Goal: Task Accomplishment & Management: Complete application form

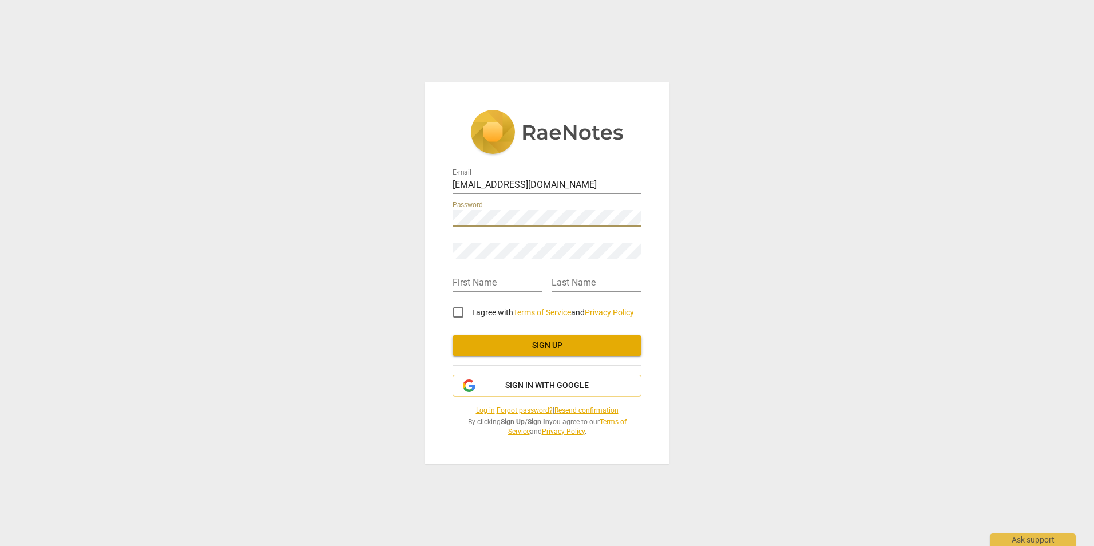
click at [457, 310] on input "I agree with Terms of Service and Privacy Policy" at bounding box center [458, 312] width 27 height 27
checkbox input "true"
click at [486, 287] on input "text" at bounding box center [498, 283] width 90 height 17
type input "Risa"
type input "[PERSON_NAME]"
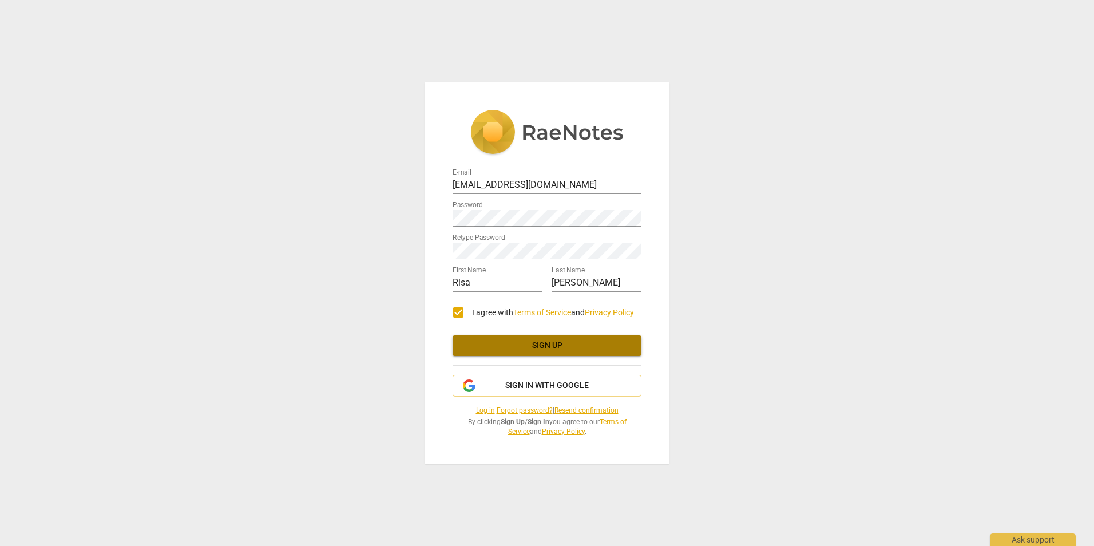
click at [536, 343] on span "Sign up" at bounding box center [547, 345] width 171 height 11
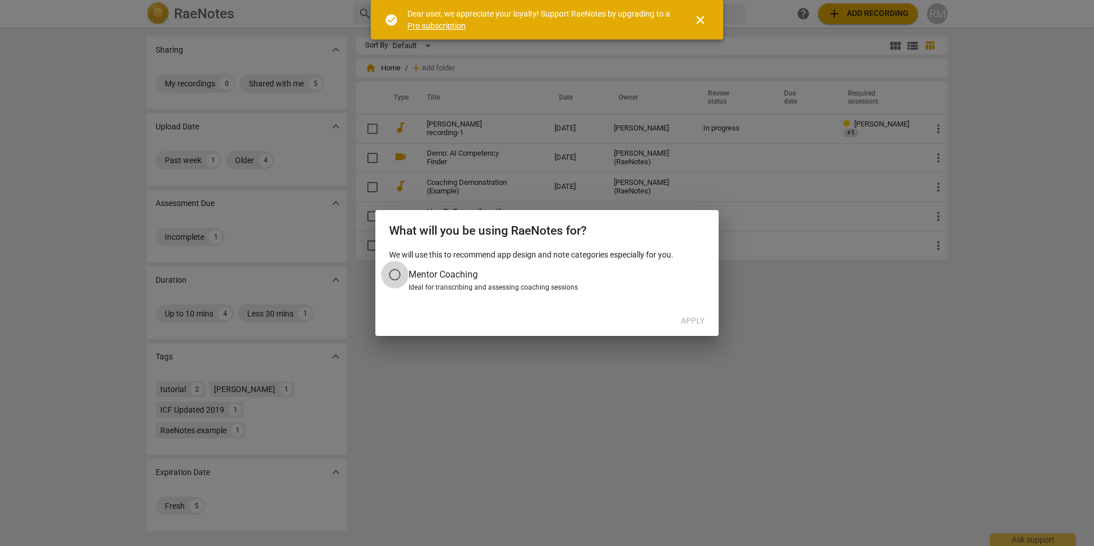
click at [394, 272] on input "Mentor Coaching" at bounding box center [394, 274] width 27 height 27
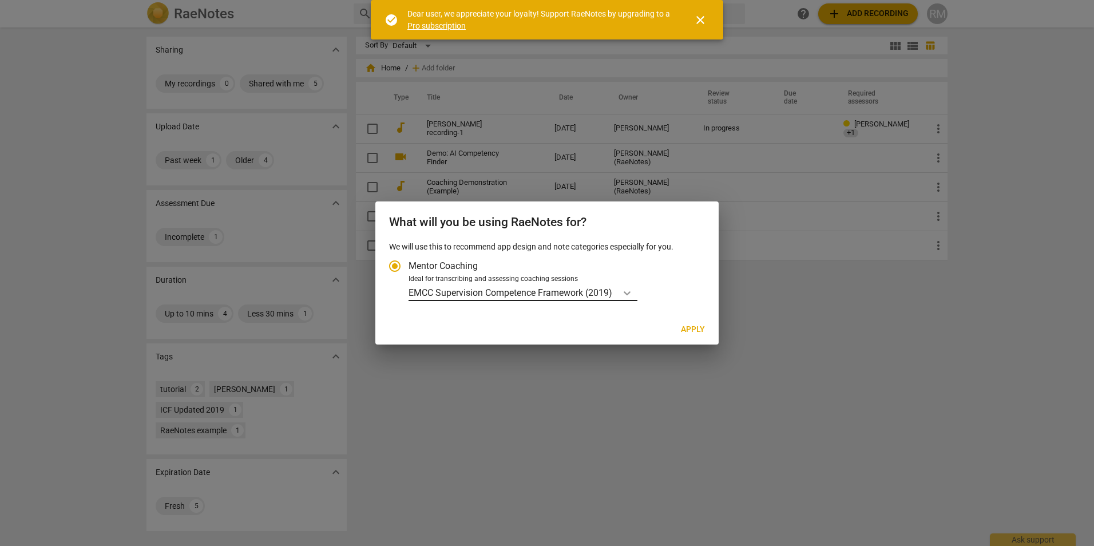
click at [628, 292] on icon "Account type" at bounding box center [627, 292] width 11 height 11
click at [0, 0] on input "Ideal for transcribing and assessing coaching sessions EMCC Supervision Compete…" at bounding box center [0, 0] width 0 height 0
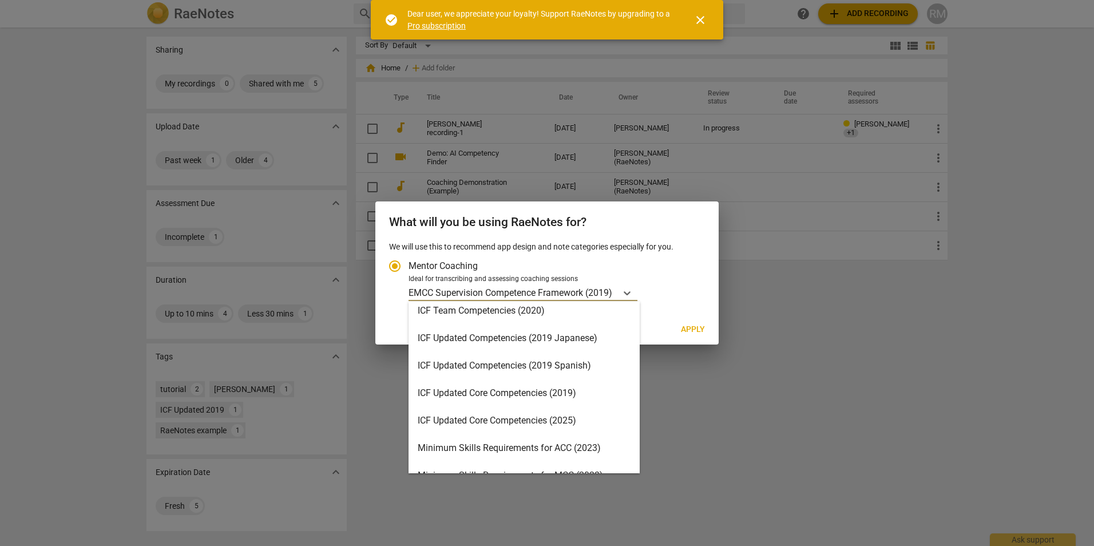
scroll to position [172, 0]
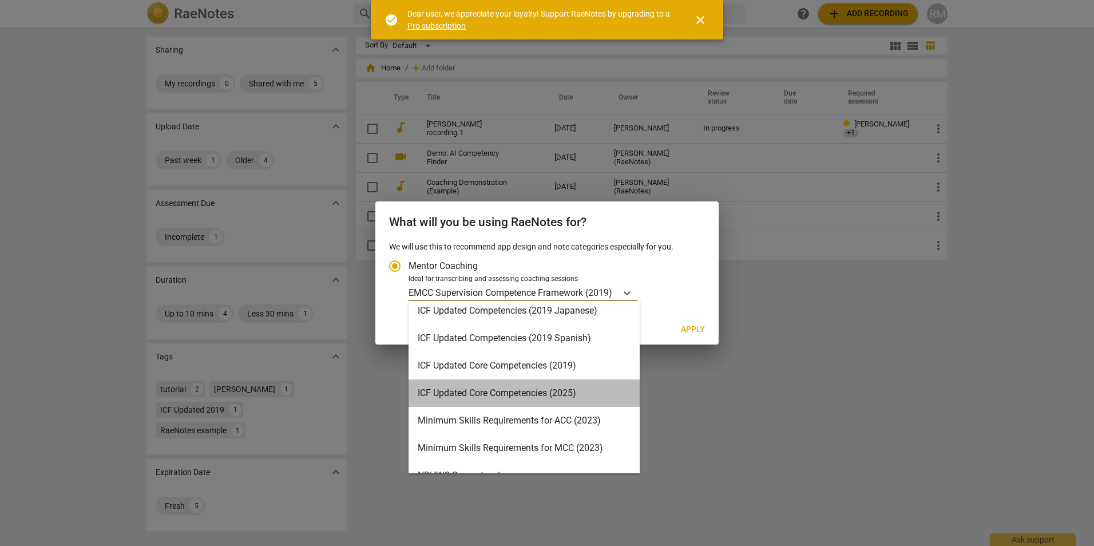
click at [558, 391] on div "ICF Updated Core Competencies (2025)" at bounding box center [524, 392] width 231 height 27
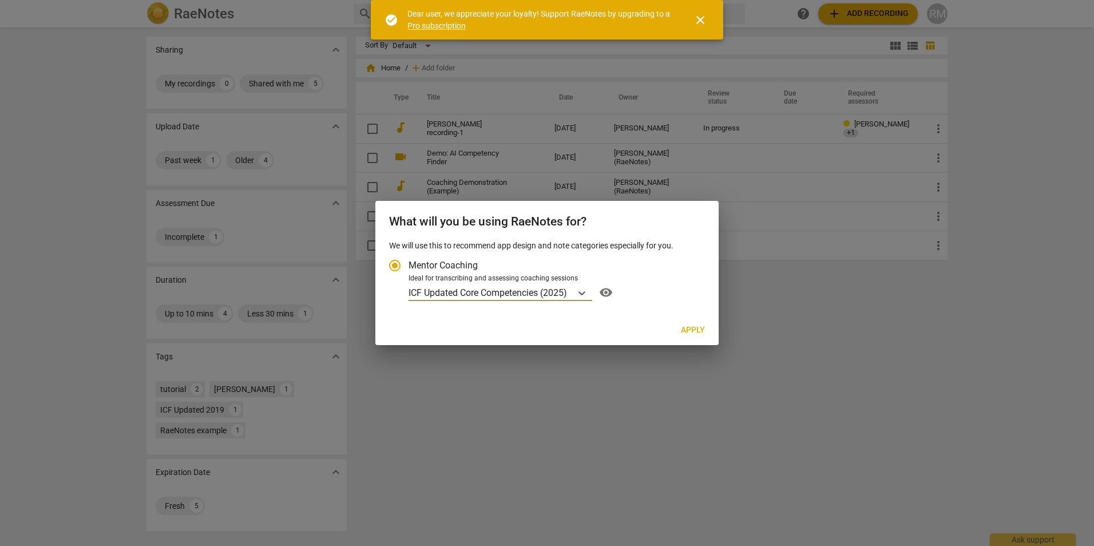
click at [610, 294] on span "visibility" at bounding box center [606, 293] width 18 height 14
click at [586, 291] on icon "Account type" at bounding box center [581, 292] width 11 height 11
click at [0, 0] on input "Ideal for transcribing and assessing coaching sessions ICF Updated Core Compete…" at bounding box center [0, 0] width 0 height 0
click at [659, 290] on div "ICF Updated Core Competencies (2025) visibility" at bounding box center [555, 292] width 293 height 18
click at [0, 0] on input "Ideal for transcribing and assessing coaching sessions ICF Updated Core Compete…" at bounding box center [0, 0] width 0 height 0
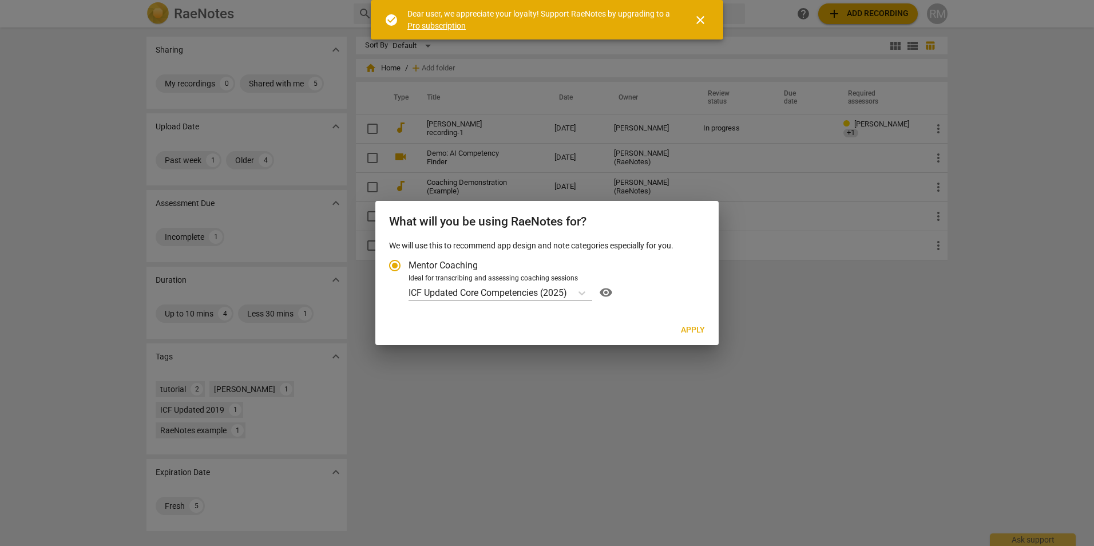
click at [698, 331] on span "Apply" at bounding box center [693, 329] width 24 height 11
radio input "false"
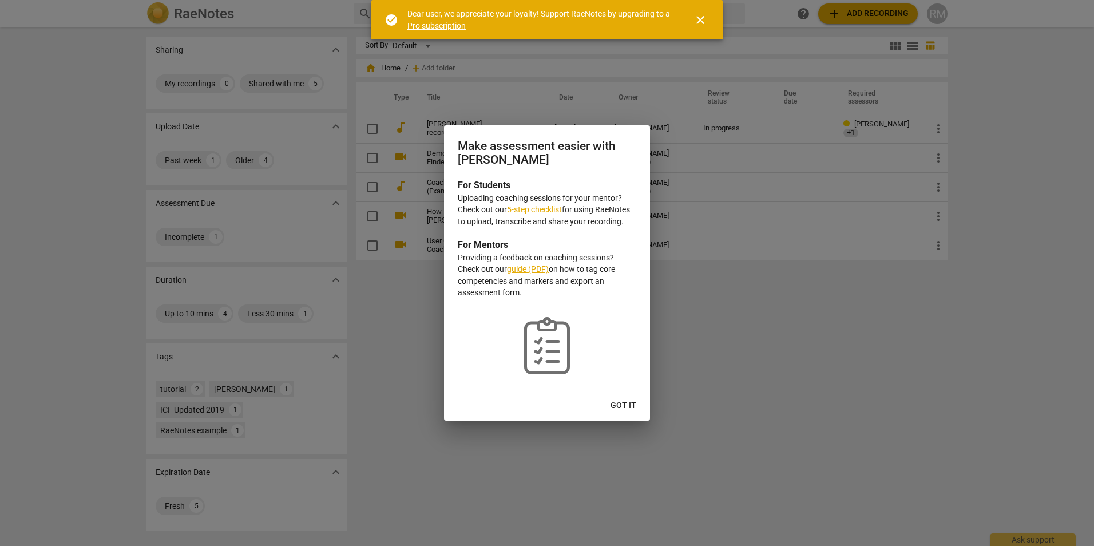
click at [541, 207] on link "5-step checklist" at bounding box center [534, 209] width 55 height 9
click at [619, 410] on span "Got it" at bounding box center [624, 405] width 26 height 11
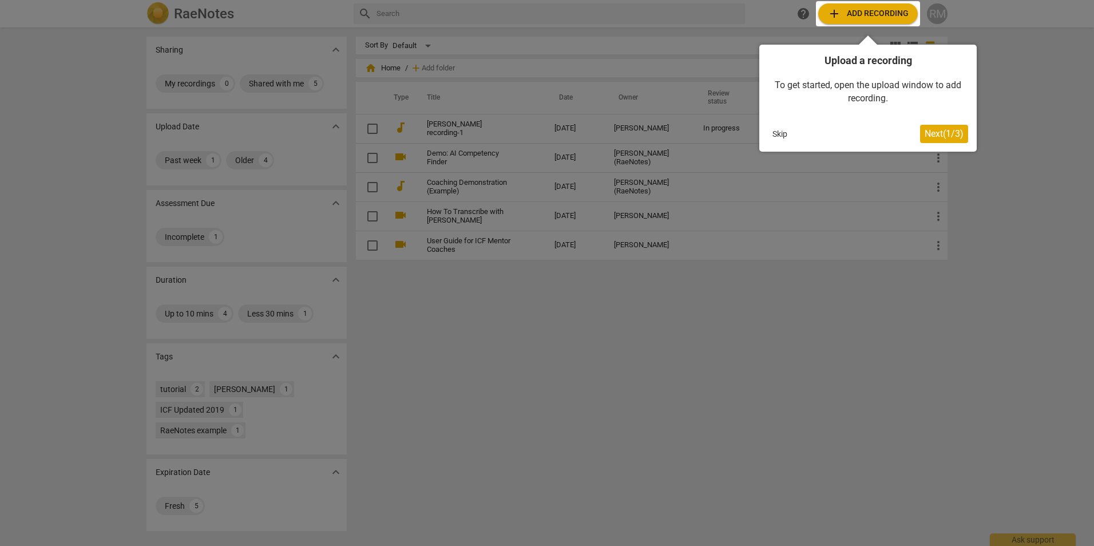
click at [777, 130] on button "Skip" at bounding box center [780, 133] width 24 height 17
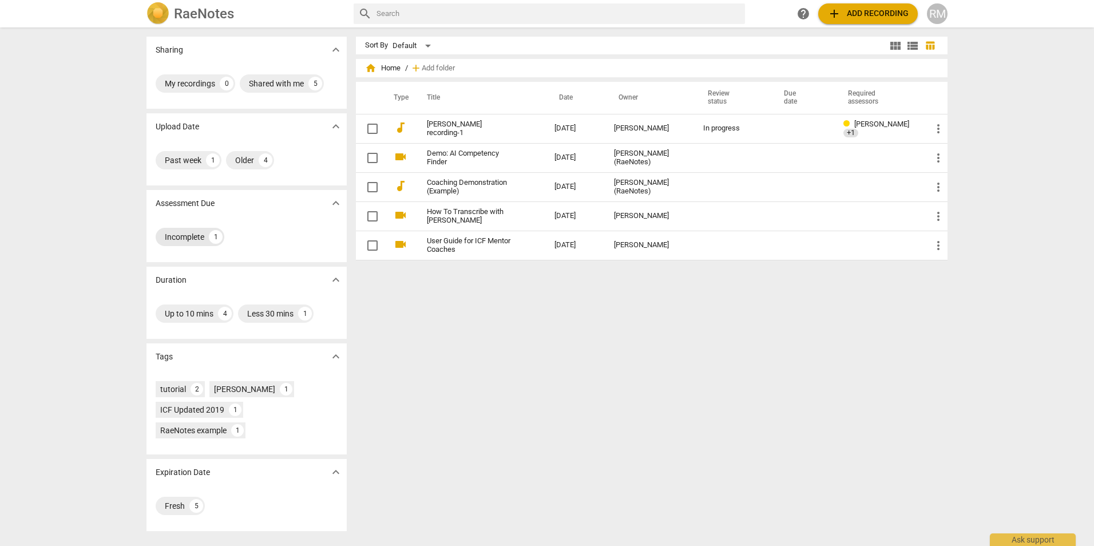
click at [196, 233] on div "Incomplete" at bounding box center [184, 236] width 39 height 11
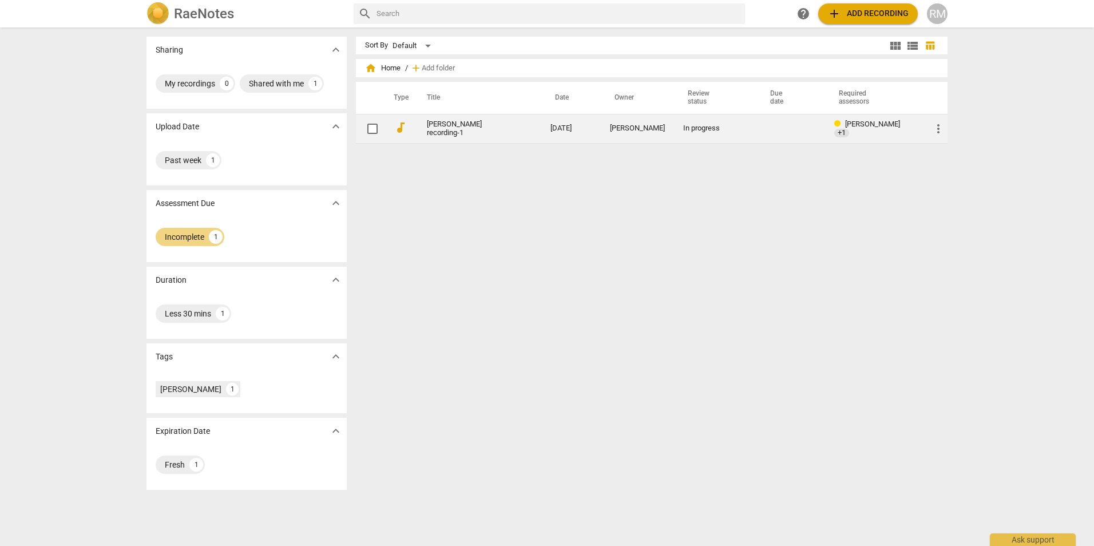
click at [449, 126] on link "[PERSON_NAME] recording-1" at bounding box center [468, 128] width 82 height 17
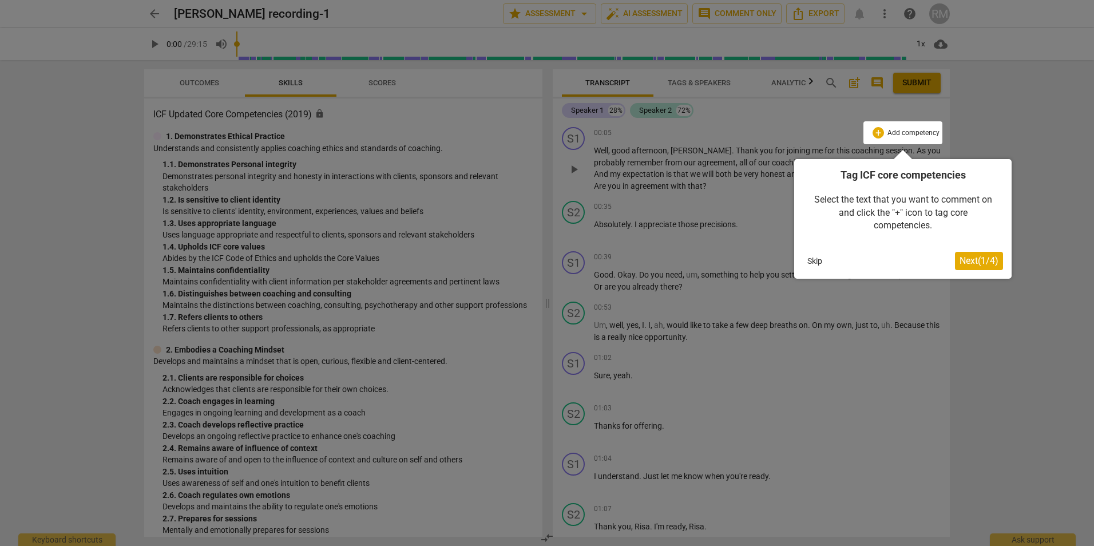
click at [1011, 108] on div at bounding box center [547, 273] width 1094 height 546
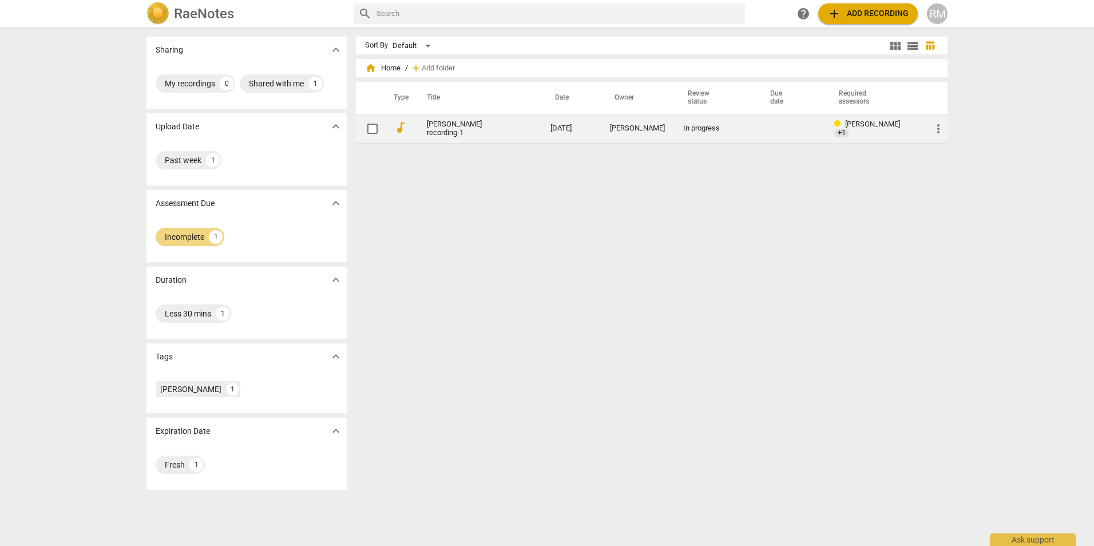
click at [445, 127] on link "[PERSON_NAME] recording-1" at bounding box center [468, 128] width 82 height 17
